Goal: Book appointment/travel/reservation

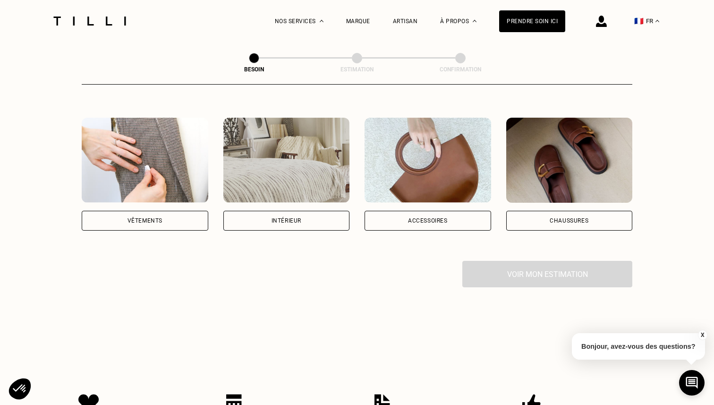
scroll to position [200, 0]
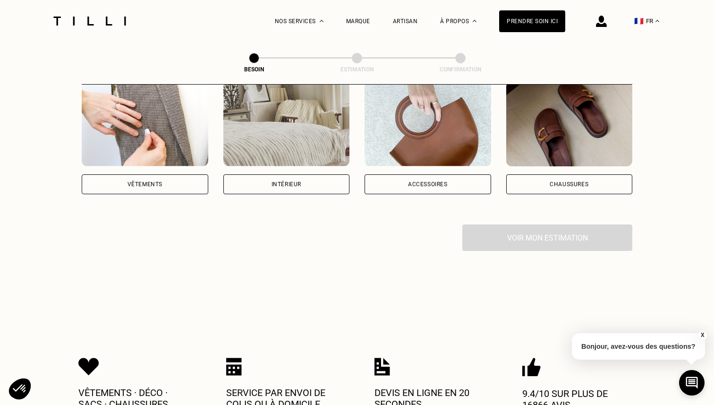
click at [300, 181] on div "Intérieur" at bounding box center [287, 184] width 30 height 6
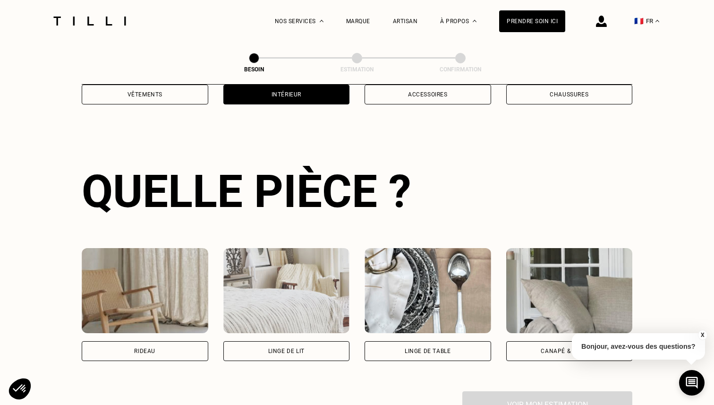
scroll to position [307, 0]
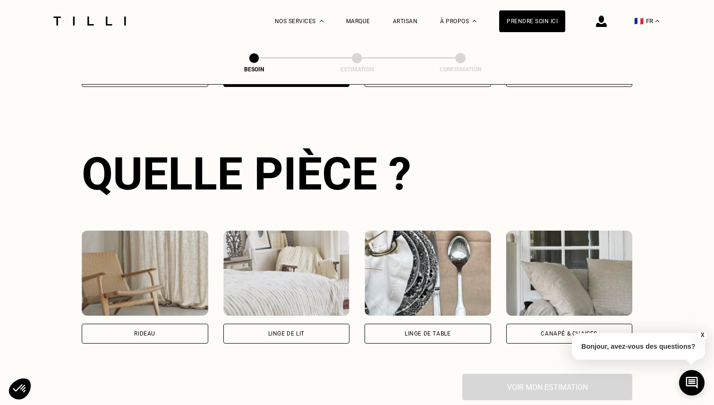
click at [529, 324] on div "Canapé & chaises" at bounding box center [569, 334] width 127 height 20
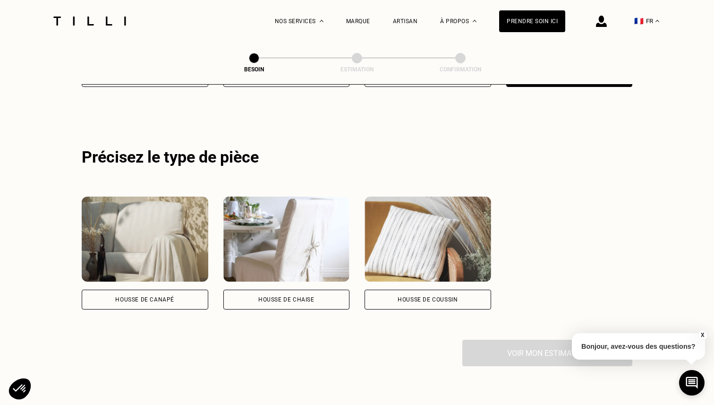
scroll to position [564, 0]
click at [421, 297] on div "Housse de coussin" at bounding box center [428, 300] width 60 height 6
select select "FR"
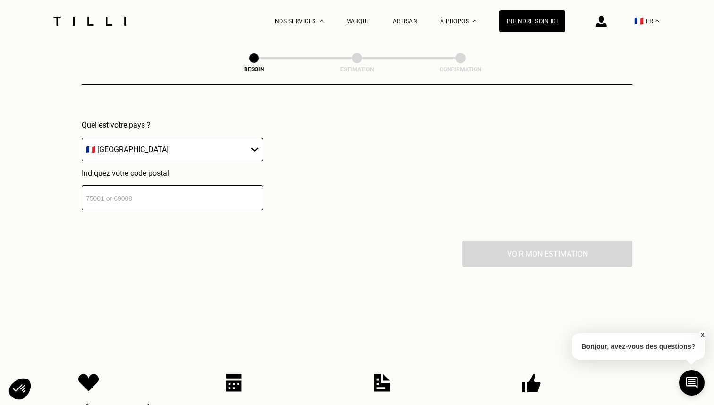
scroll to position [898, 0]
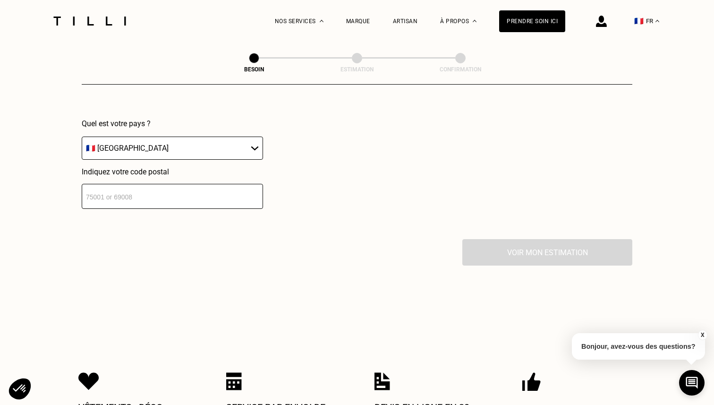
click at [196, 184] on input "number" at bounding box center [172, 196] width 181 height 25
type input "78000"
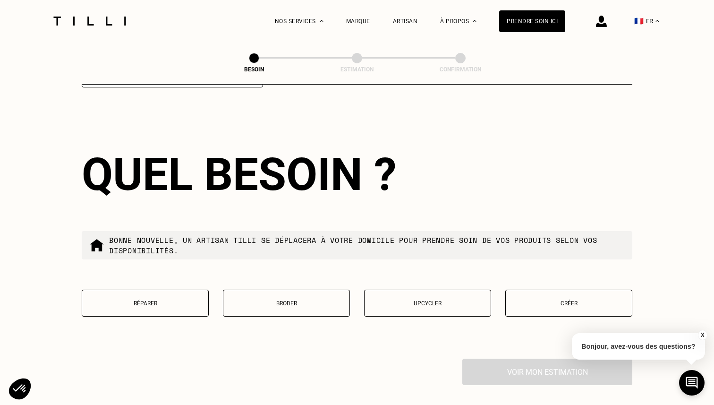
scroll to position [1020, 0]
click at [533, 297] on button "Créer" at bounding box center [568, 302] width 127 height 27
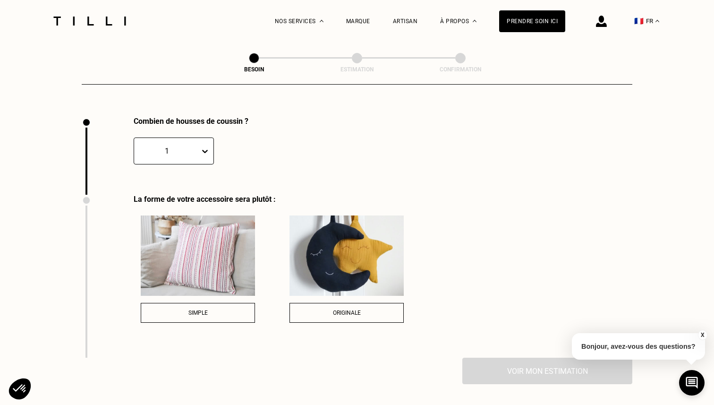
scroll to position [1262, 0]
click at [228, 309] on div "Simple" at bounding box center [198, 312] width 104 height 7
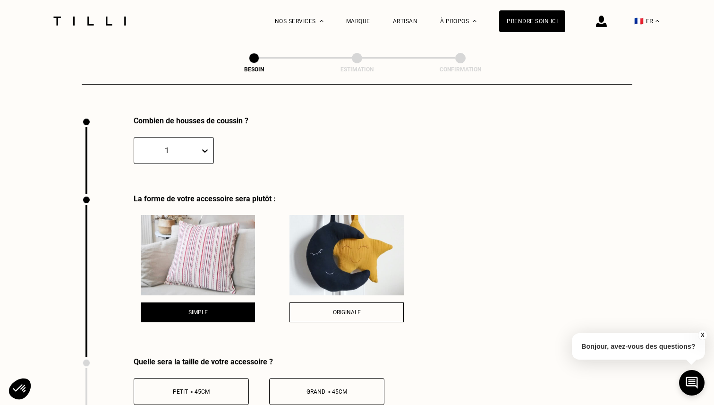
click at [348, 388] on div "Grand > 45cm" at bounding box center [326, 391] width 105 height 7
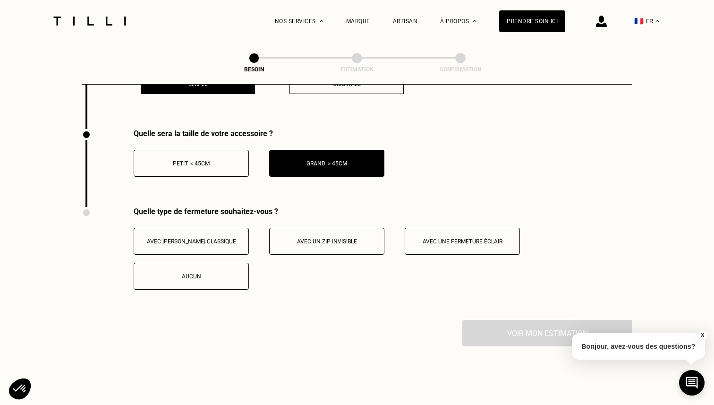
scroll to position [1500, 0]
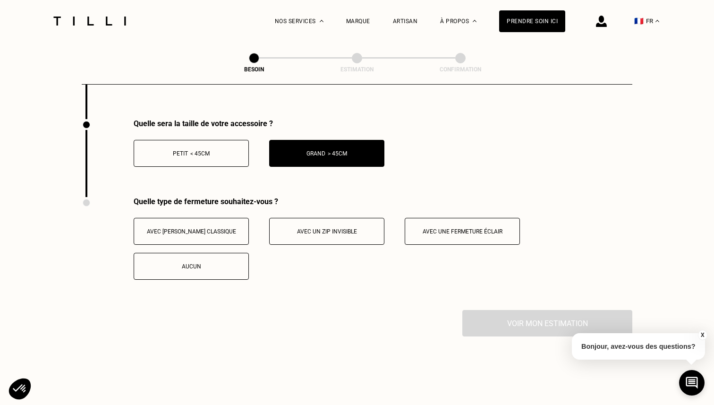
click at [337, 228] on span "Avec un zip invisible" at bounding box center [327, 231] width 60 height 7
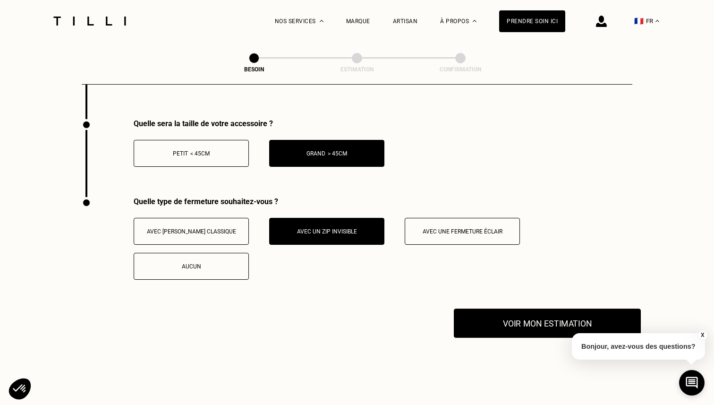
click at [526, 317] on button "Voir mon estimation" at bounding box center [547, 322] width 187 height 29
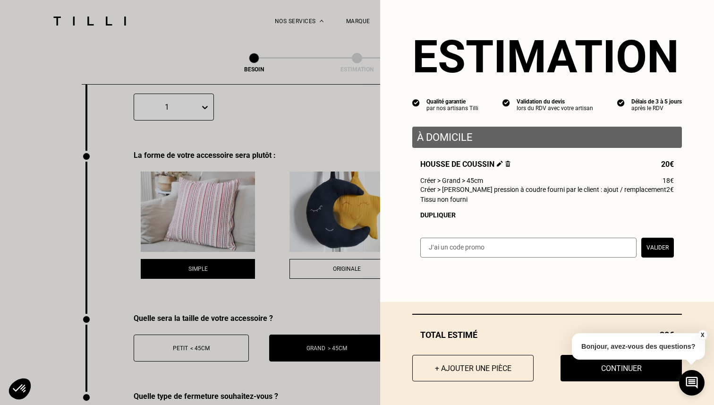
scroll to position [1246, 0]
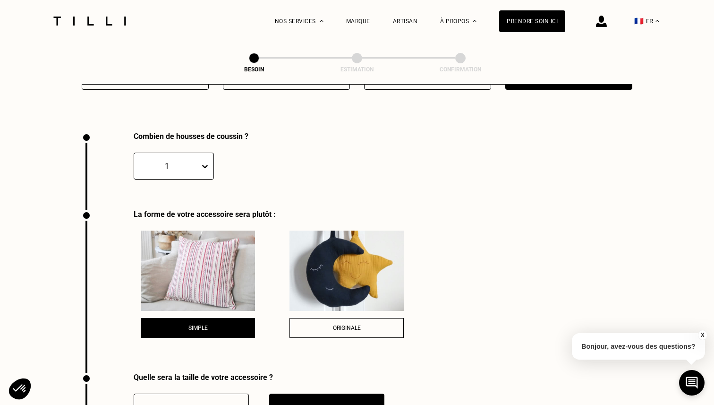
click at [342, 324] on span "Originale" at bounding box center [347, 327] width 28 height 7
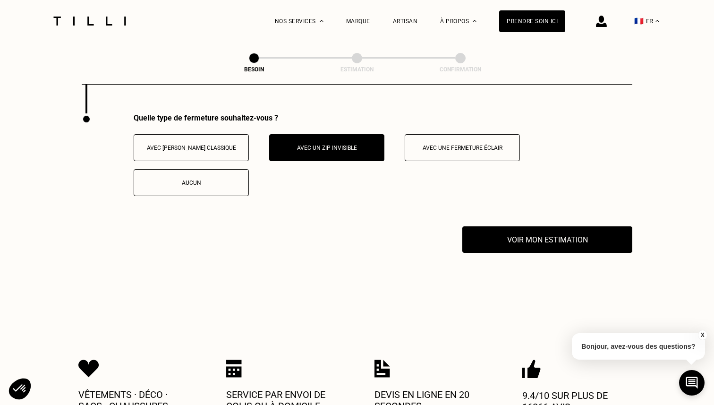
scroll to position [1587, 0]
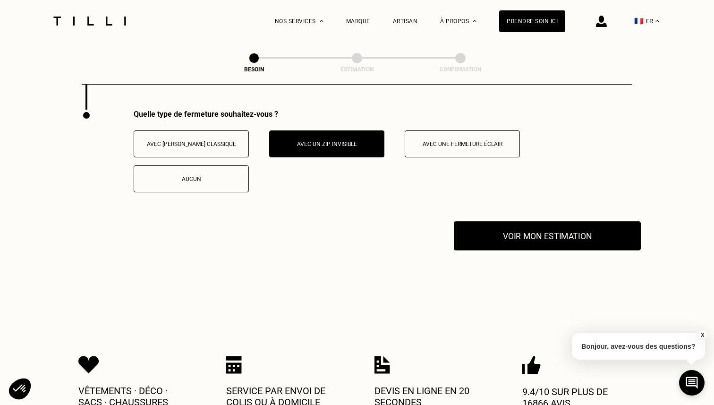
click at [526, 223] on button "Voir mon estimation" at bounding box center [547, 235] width 187 height 29
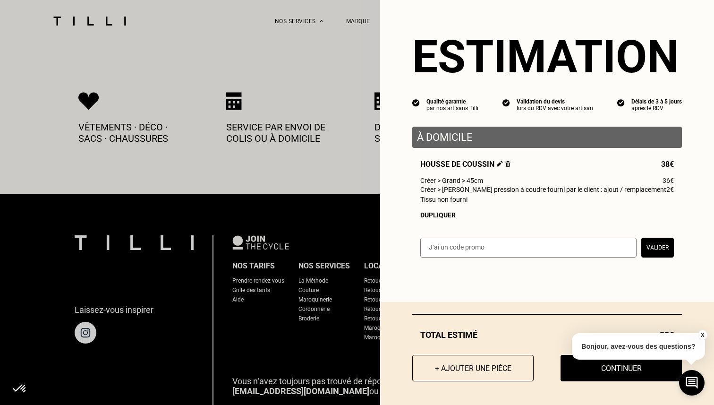
scroll to position [1855, 0]
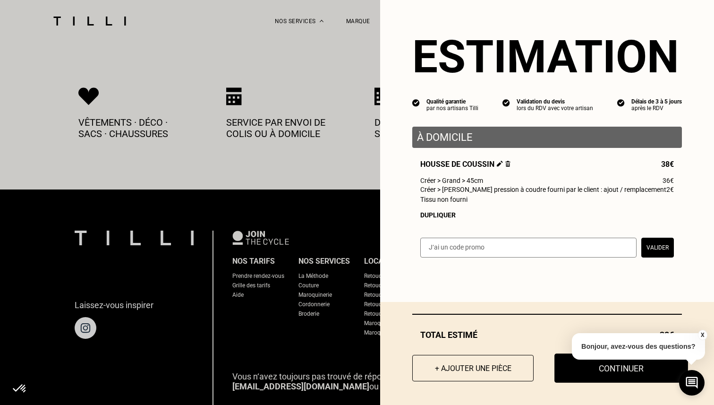
click at [593, 373] on button "Continuer" at bounding box center [622, 367] width 134 height 29
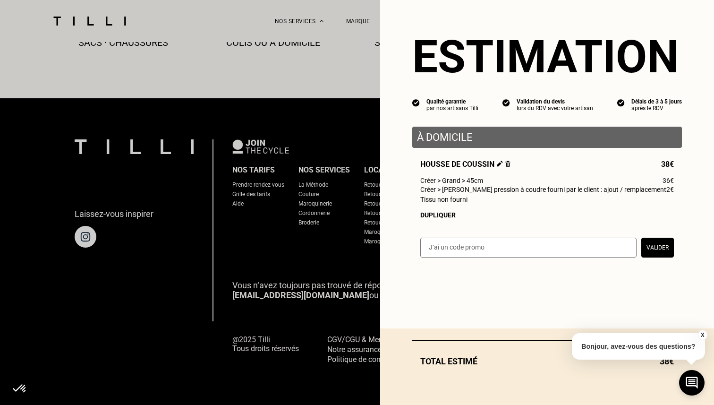
scroll to position [550, 0]
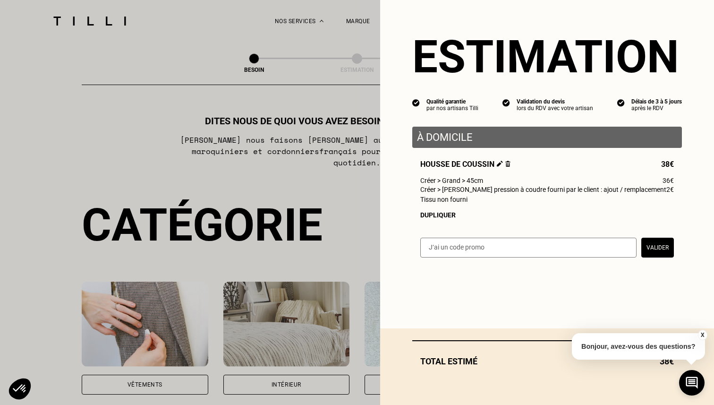
select select "FR"
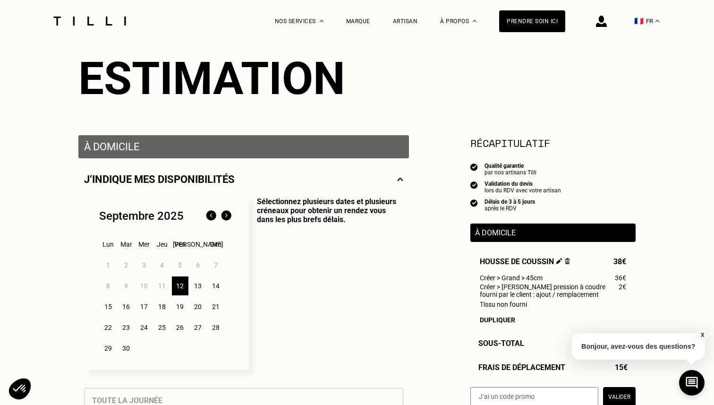
scroll to position [96, 0]
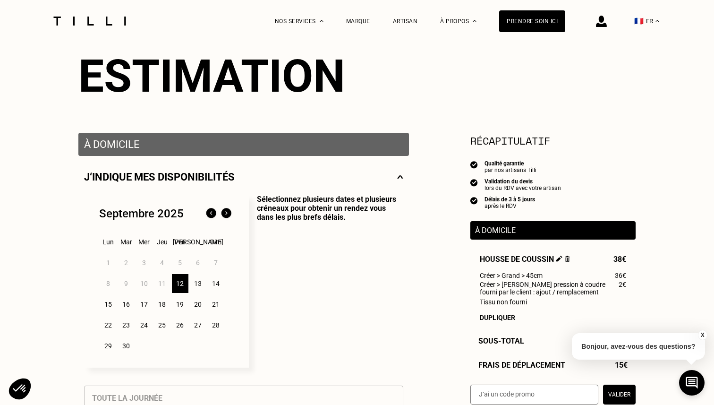
click at [218, 287] on div "14" at bounding box center [216, 283] width 17 height 19
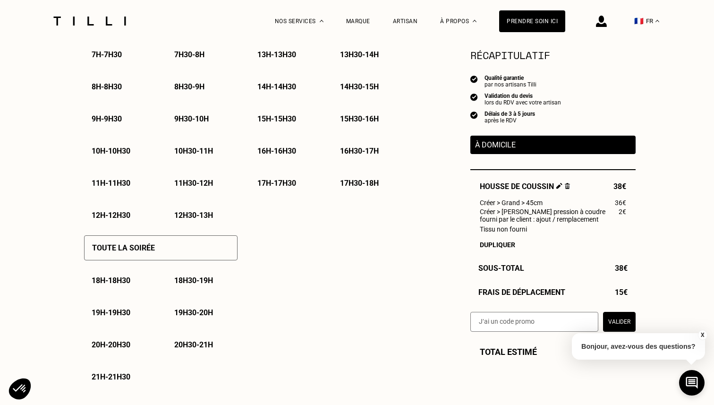
scroll to position [505, 0]
